Goal: Task Accomplishment & Management: Complete application form

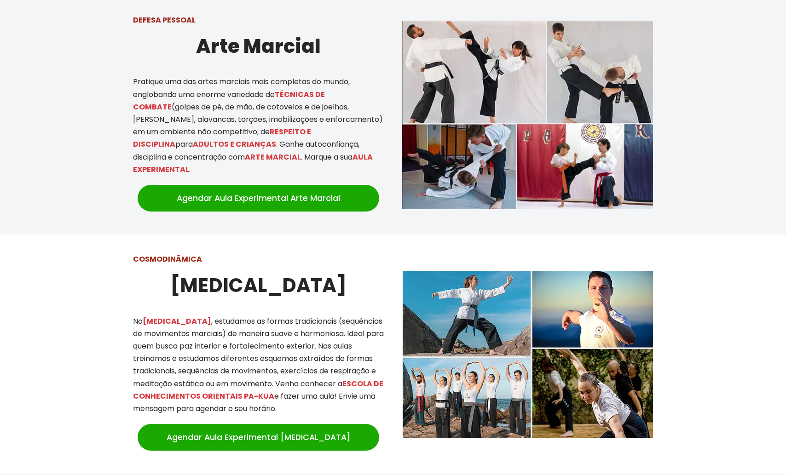
scroll to position [599, 0]
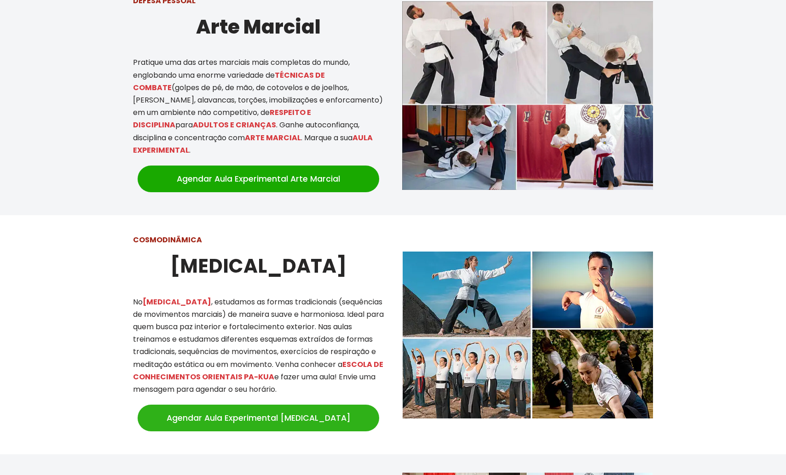
click at [320, 411] on link "Agendar Aula Experimental Tai Chi" at bounding box center [259, 418] width 242 height 27
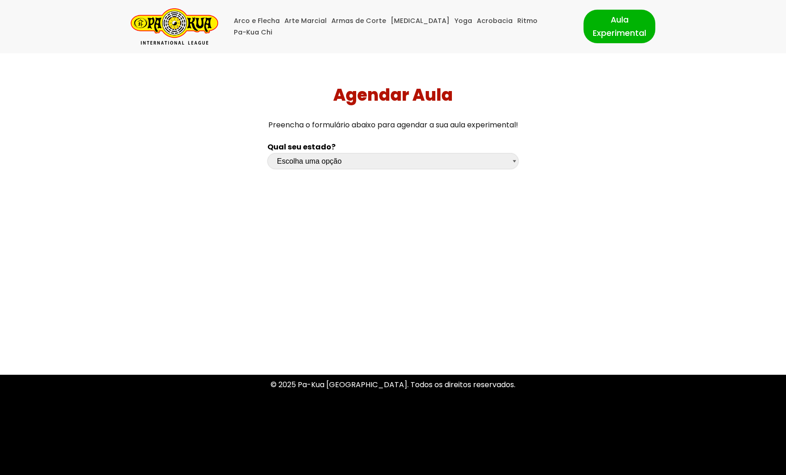
click at [339, 161] on select "Escolha uma opção [GEOGRAPHIC_DATA] [GEOGRAPHIC_DATA] [GEOGRAPHIC_DATA] [GEOGRA…" at bounding box center [392, 161] width 251 height 16
select select "rs"
click at [267, 153] on select "Escolha uma opção [GEOGRAPHIC_DATA] [GEOGRAPHIC_DATA] [GEOGRAPHIC_DATA] [GEOGRA…" at bounding box center [392, 161] width 251 height 16
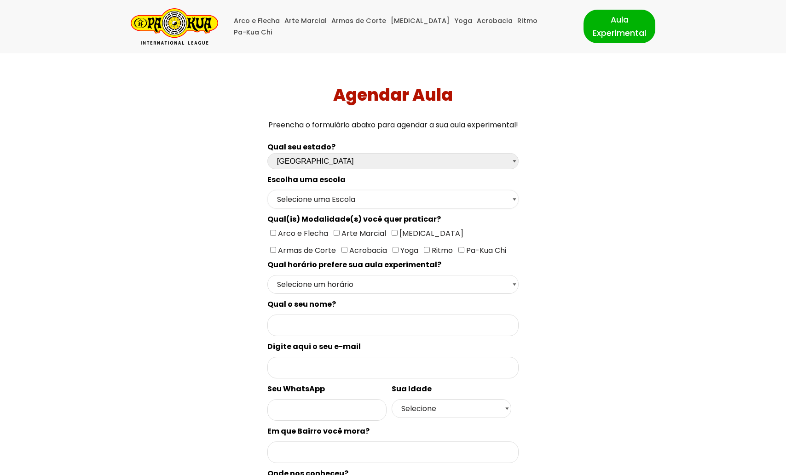
click at [344, 201] on select "Selecione uma Escola Campo [GEOGRAPHIC_DATA] - Escola Canela Canoas - Escola Ca…" at bounding box center [392, 199] width 251 height 19
select select "[GEOGRAPHIC_DATA]"
click at [267, 190] on select "Selecione uma Escola Campo [GEOGRAPHIC_DATA] - Escola Canela Canoas - Escola Ca…" at bounding box center [392, 199] width 251 height 19
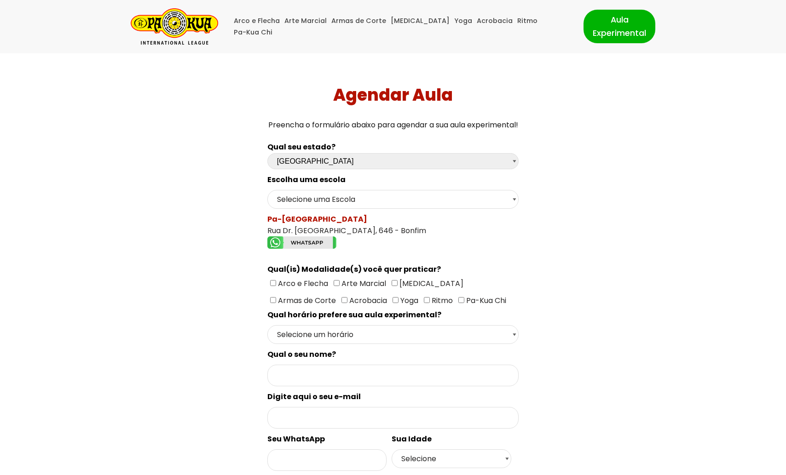
click at [393, 280] on input"] "[MEDICAL_DATA]" at bounding box center [395, 283] width 6 height 6
checkbox input"] "true"
click at [354, 334] on select "Selecione um horário Manhã Tarde Noite" at bounding box center [392, 334] width 251 height 19
select select "Tarde"
click at [267, 325] on select "Selecione um horário Manhã Tarde Noite" at bounding box center [392, 334] width 251 height 19
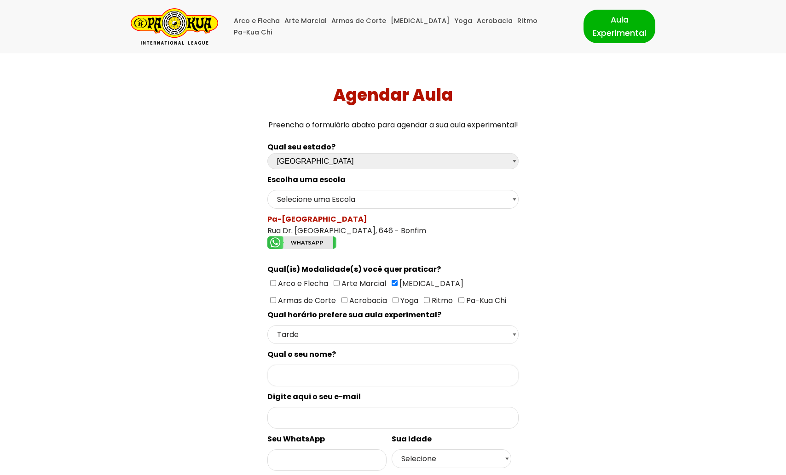
click at [325, 370] on input "Formulário de contacto" at bounding box center [392, 376] width 251 height 22
type input "[PERSON_NAME]"
click at [315, 412] on input "Formulário de contacto" at bounding box center [392, 418] width 251 height 22
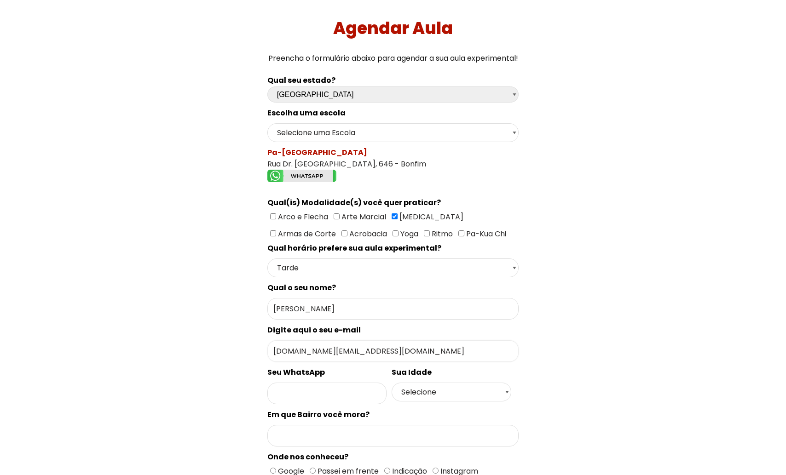
scroll to position [69, 0]
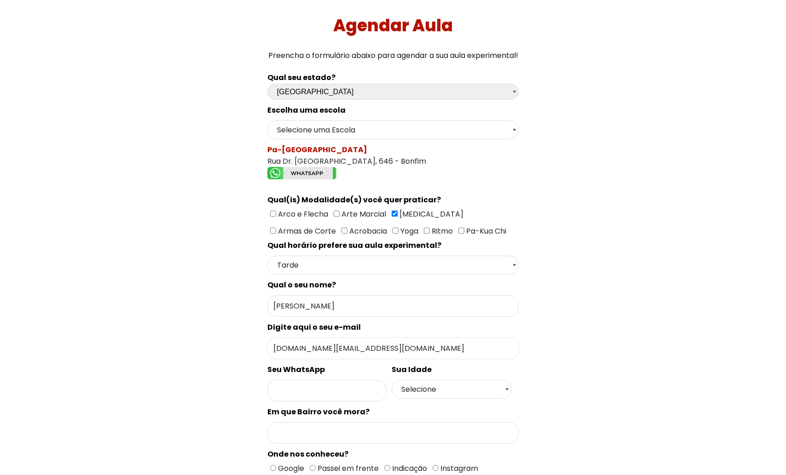
type input "[DOMAIN_NAME][EMAIL_ADDRESS][DOMAIN_NAME]"
click at [304, 387] on input "Formulário de contacto" at bounding box center [327, 391] width 120 height 22
type input "51998181825"
click at [421, 380] on select "Selecione 18 19 20 21 22 23 24 25 26 27 28 29 30 31 32 33 34 35 36 37 38 39 40 …" at bounding box center [452, 389] width 120 height 19
select select "50+"
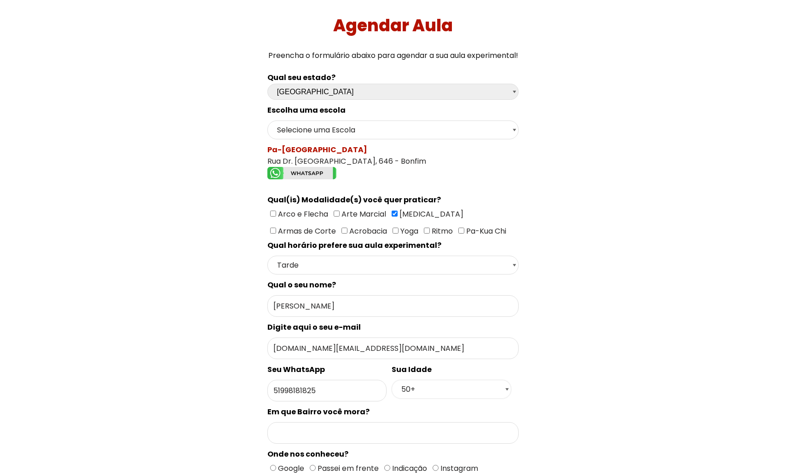
click at [392, 380] on select "Selecione 18 19 20 21 22 23 24 25 26 27 28 29 30 31 32 33 34 35 36 37 38 39 40 …" at bounding box center [452, 389] width 120 height 19
click at [327, 427] on input "Formulário de contacto" at bounding box center [392, 433] width 251 height 22
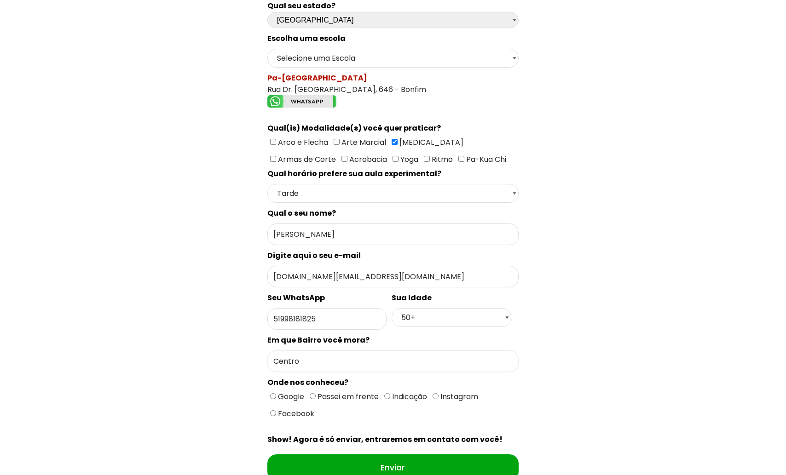
scroll to position [148, 0]
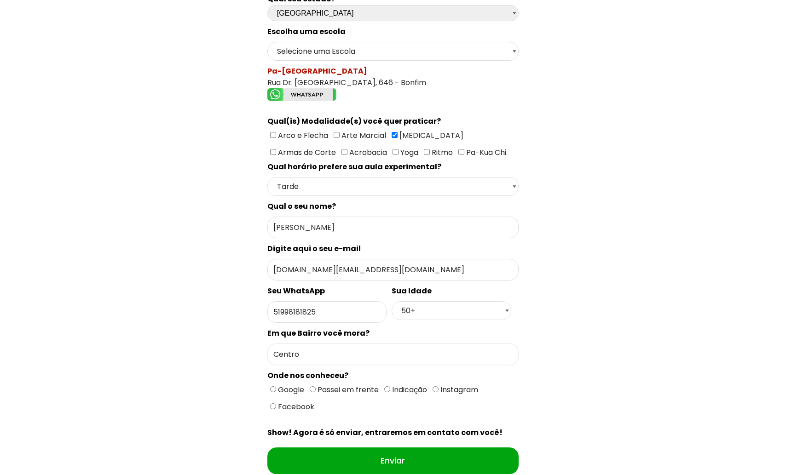
type input "Centro"
click at [273, 387] on input "Google" at bounding box center [273, 390] width 6 height 6
radio input "true"
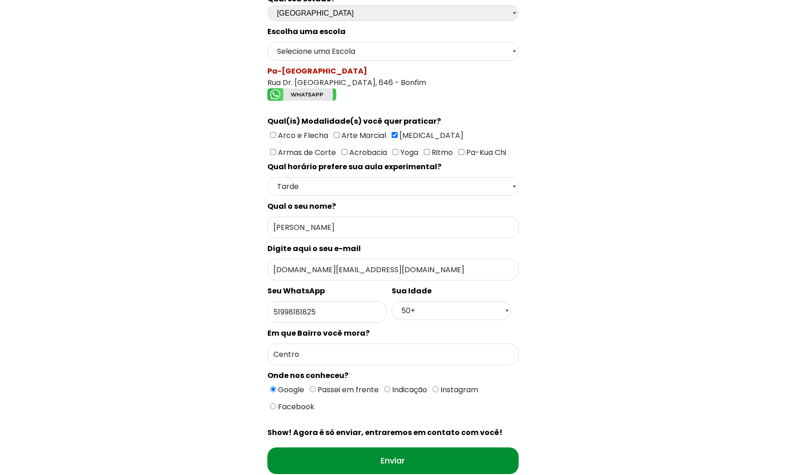
click at [364, 451] on input "Enviar" at bounding box center [392, 461] width 251 height 27
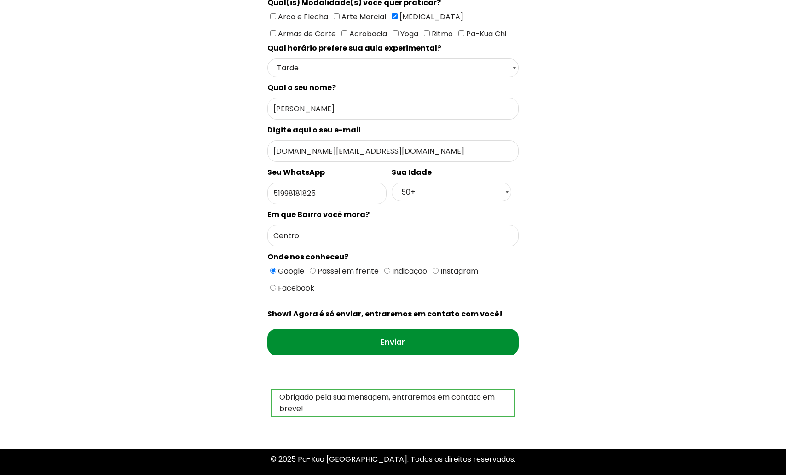
scroll to position [282, 0]
